Goal: Task Accomplishment & Management: Manage account settings

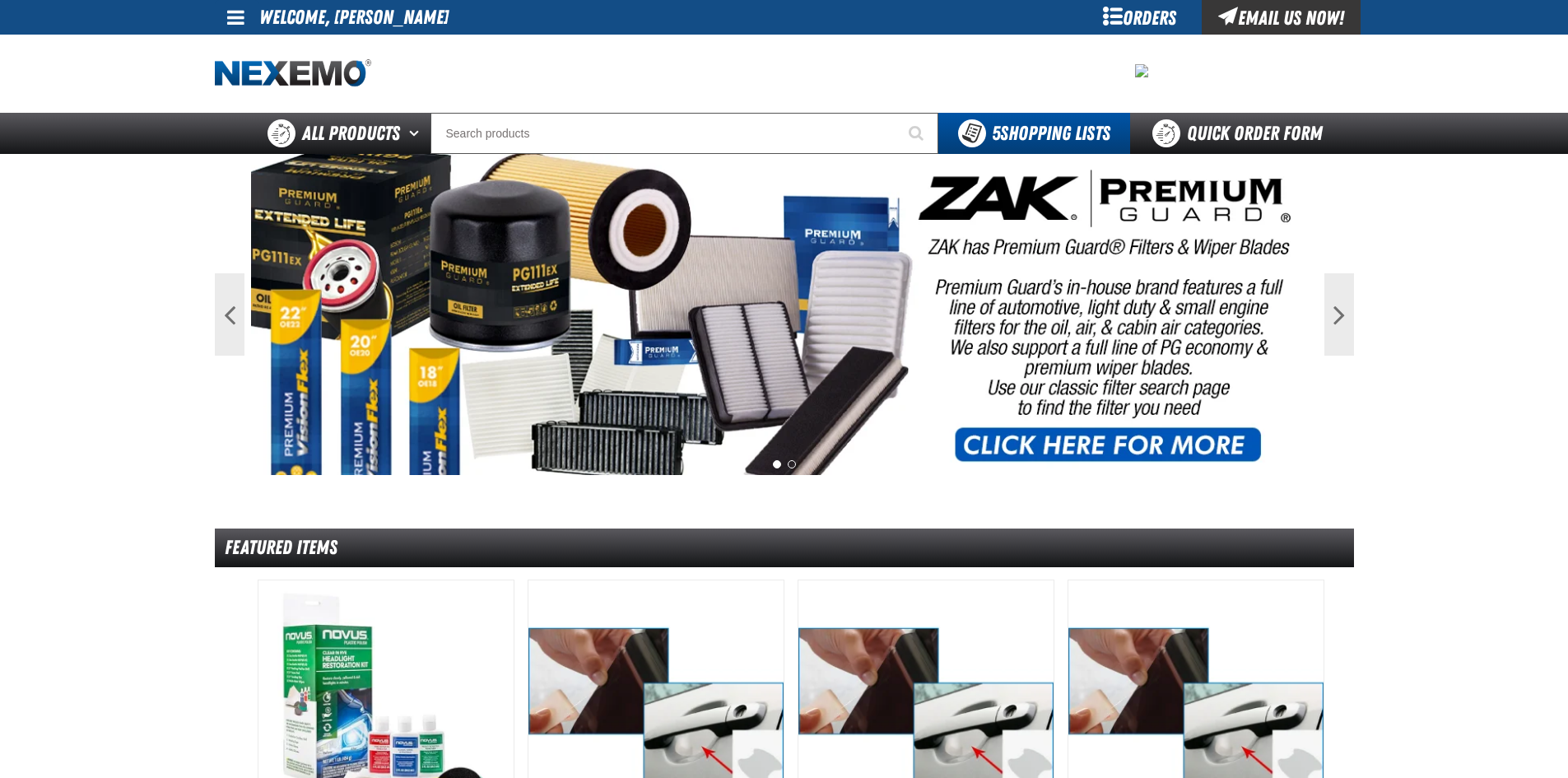
click at [1144, 11] on div "Orders" at bounding box center [1140, 17] width 123 height 35
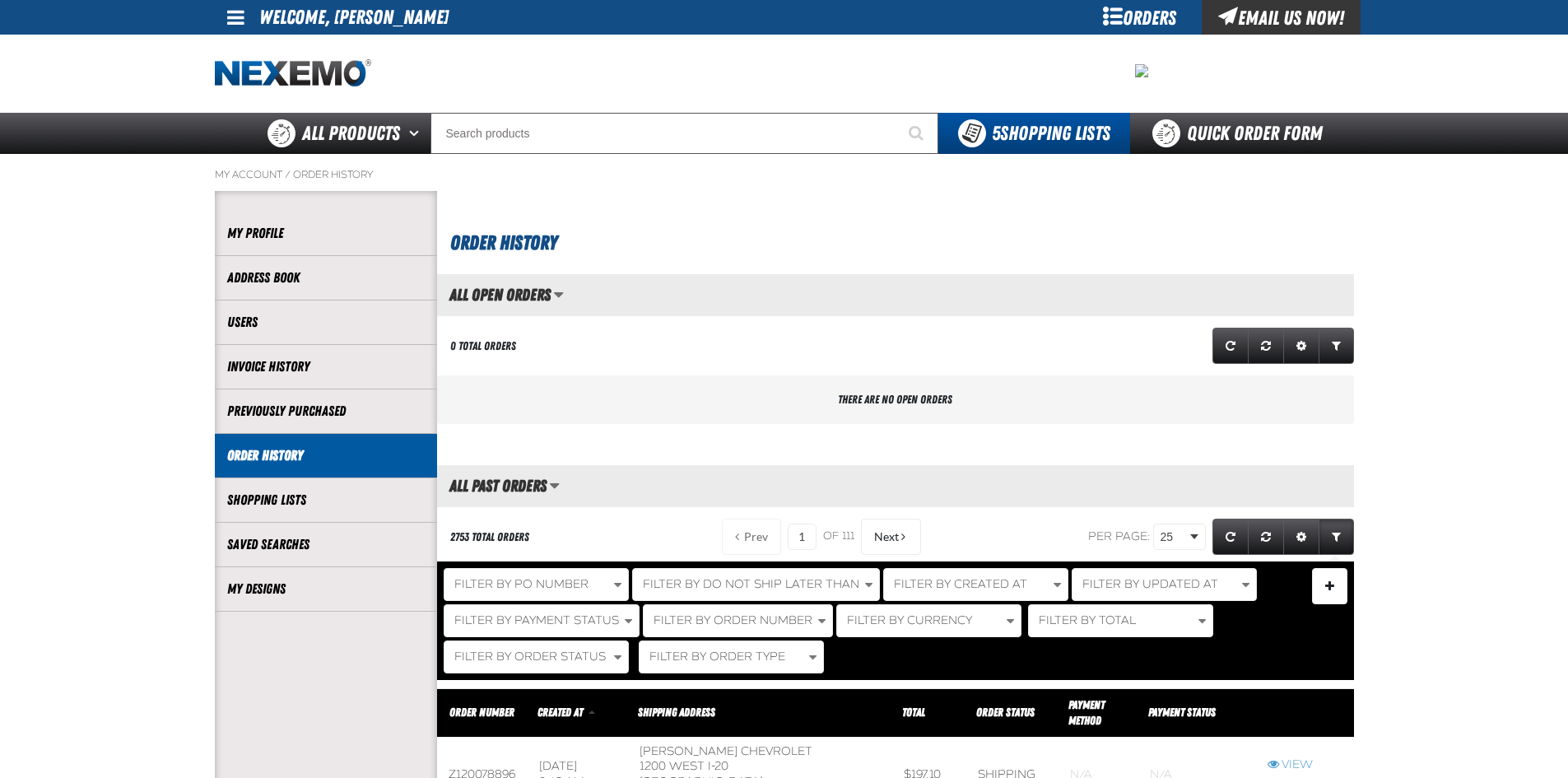
scroll to position [1, 1]
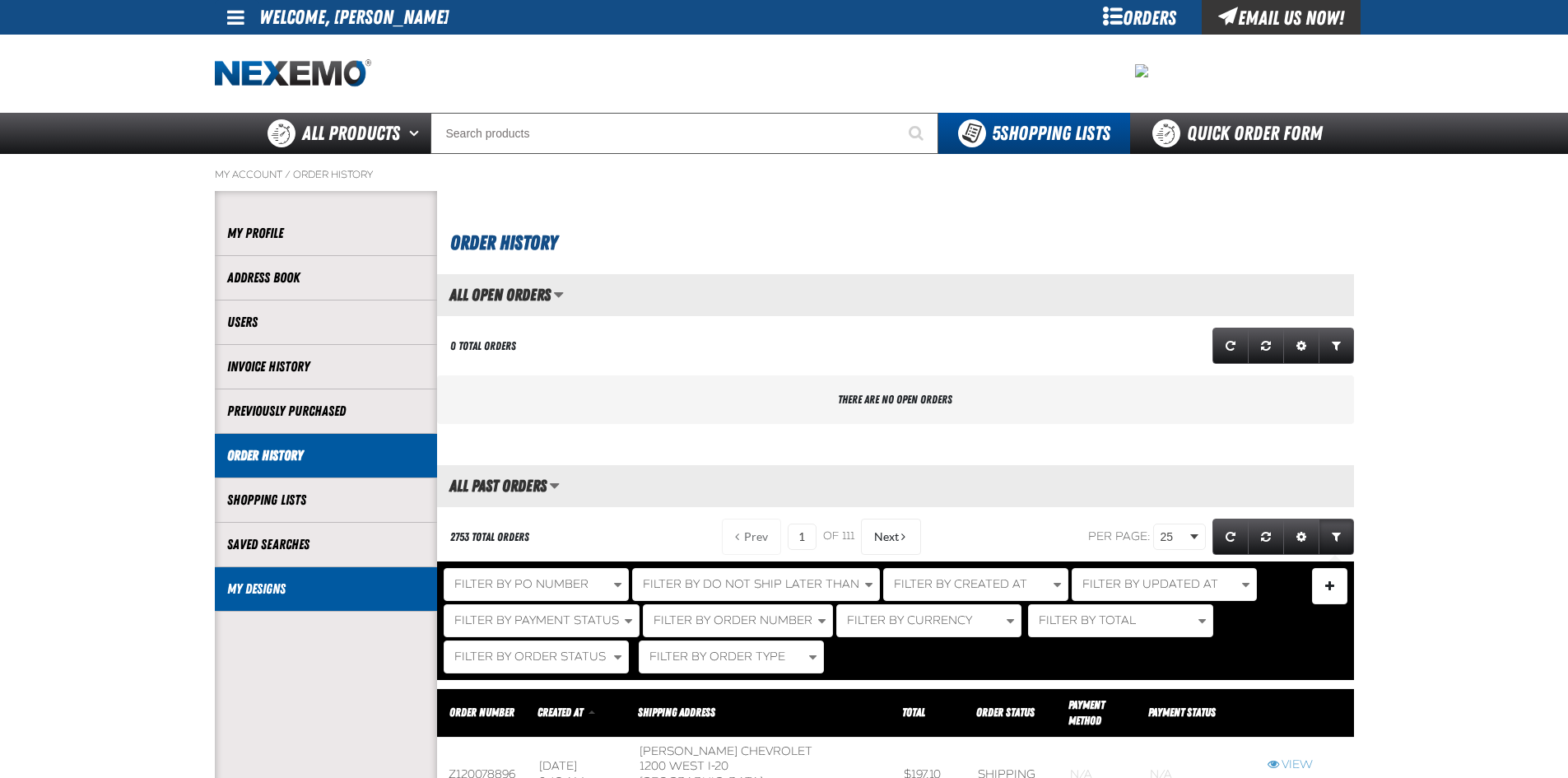
click at [352, 574] on li "My Designs" at bounding box center [326, 589] width 223 height 45
click at [352, 594] on link "My Designs" at bounding box center [326, 588] width 197 height 19
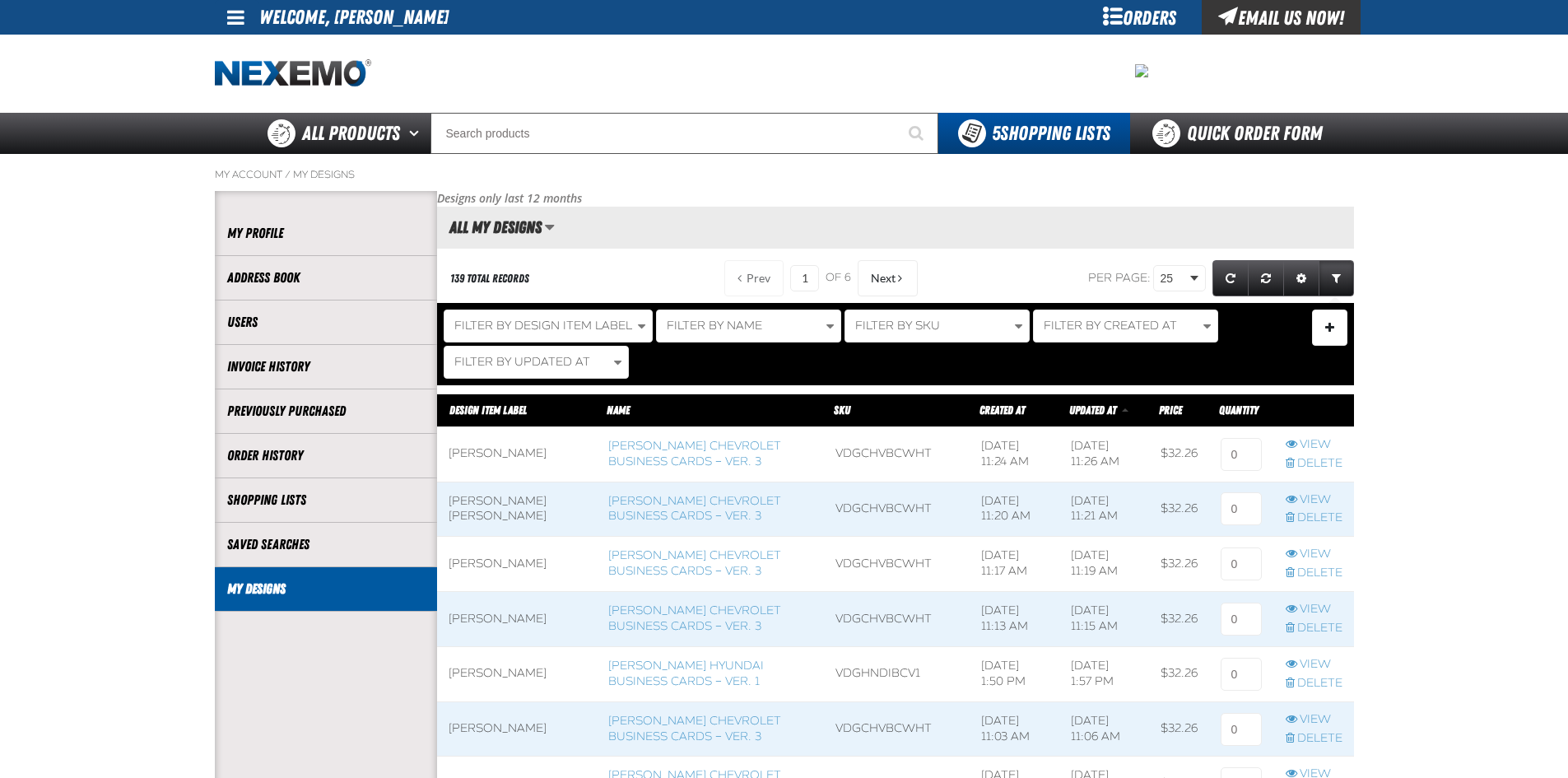
scroll to position [1, 1]
click at [521, 323] on span "Filter By Design Item Label" at bounding box center [543, 325] width 178 height 14
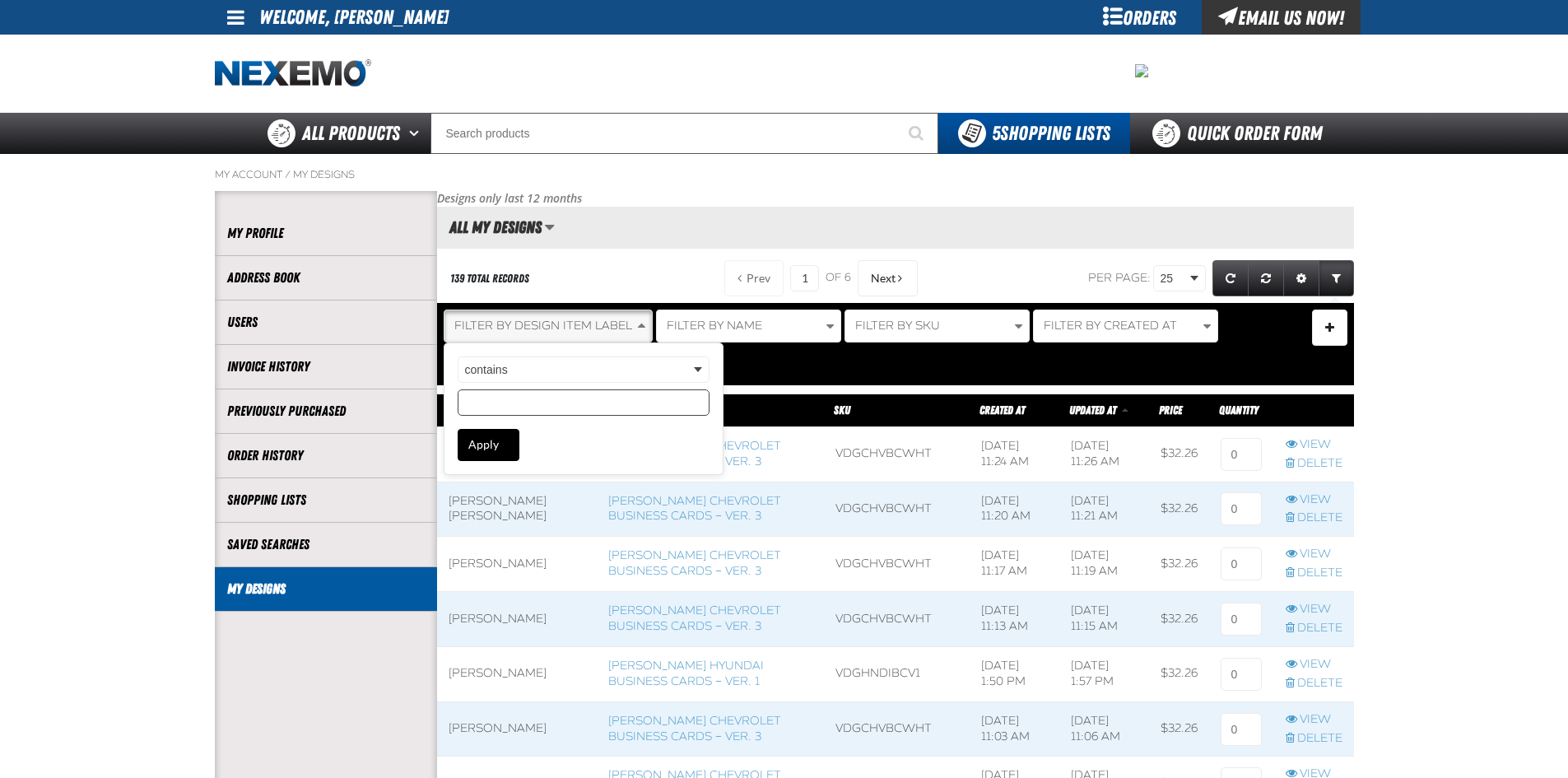
click at [536, 411] on input "Design Item Label filter value" at bounding box center [583, 402] width 252 height 26
type input "darvan"
click at [482, 438] on button "Apply" at bounding box center [488, 445] width 62 height 32
